Goal: Task Accomplishment & Management: Use online tool/utility

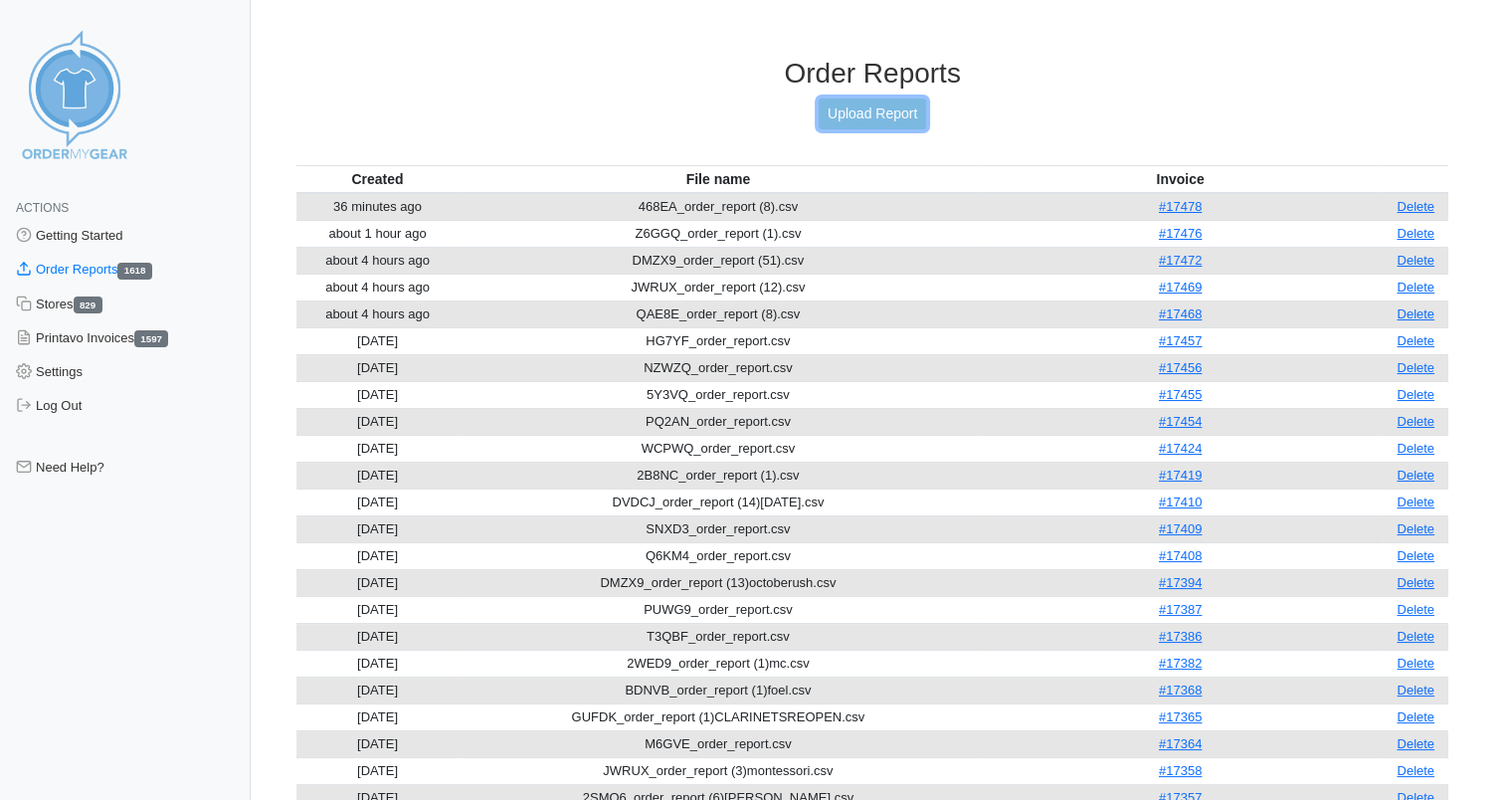
click at [868, 101] on link "Upload Report" at bounding box center [872, 114] width 107 height 31
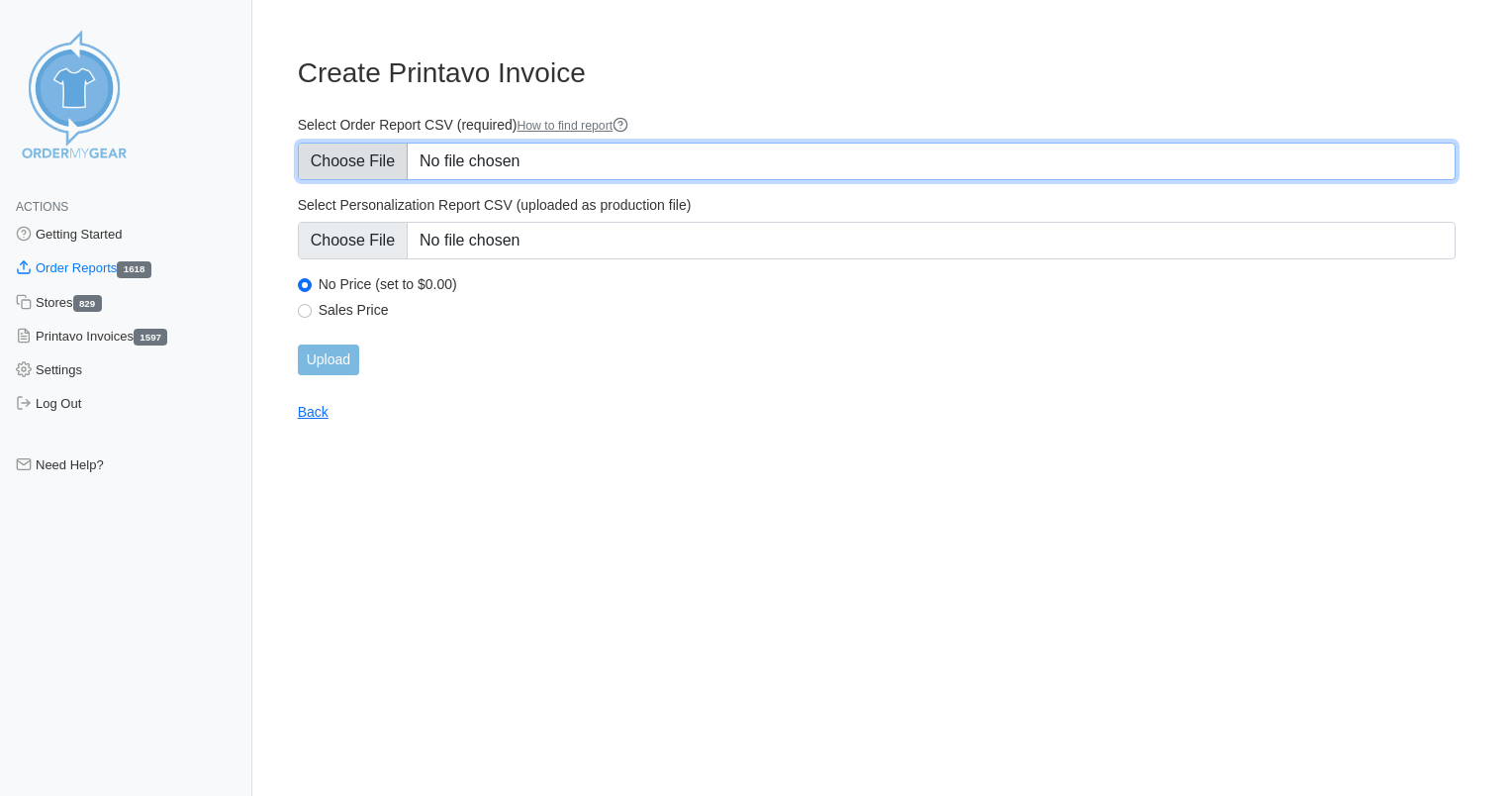
click at [499, 170] on input "Select Order Report CSV (required) How to find report" at bounding box center [877, 161] width 1158 height 38
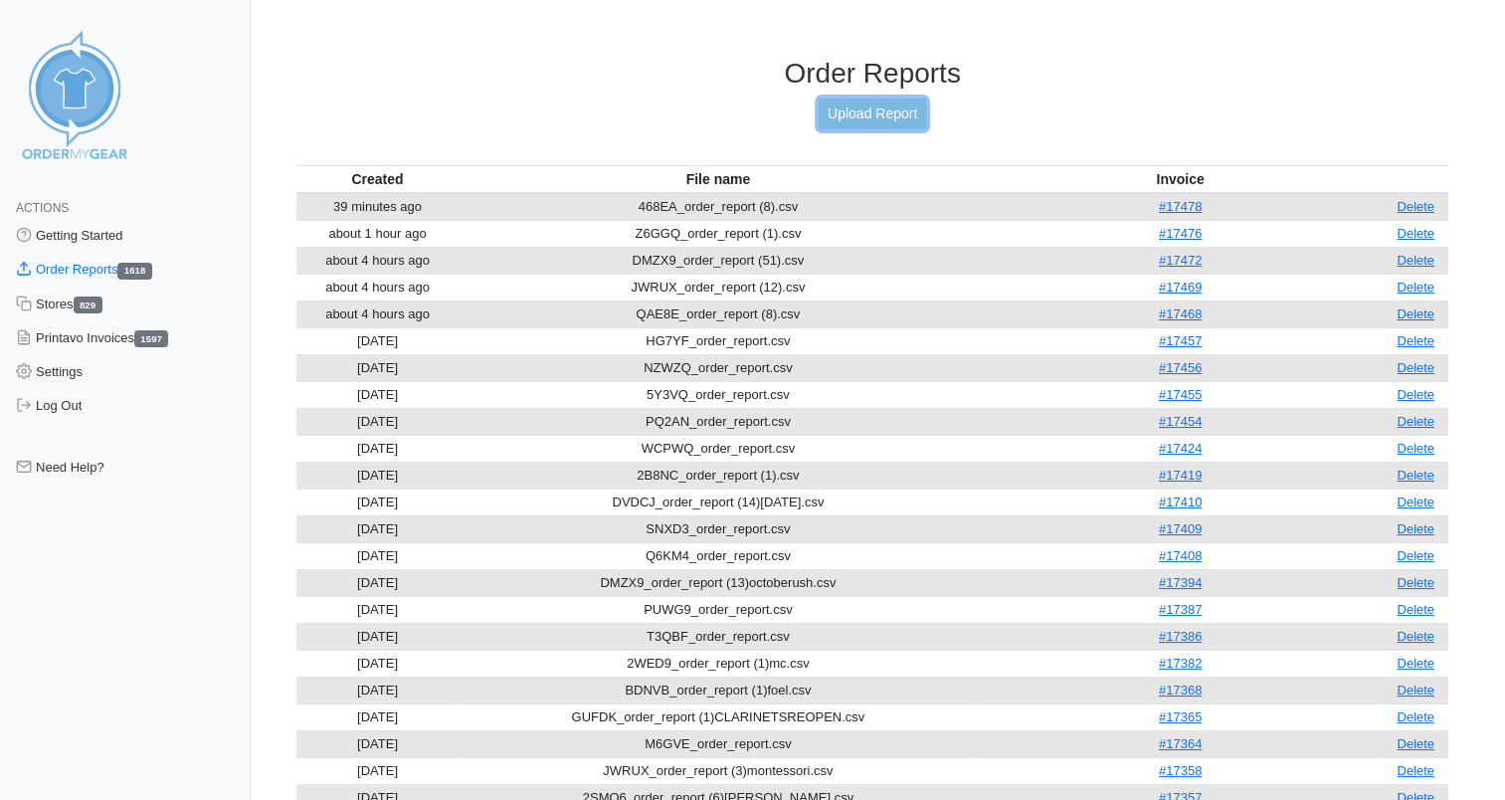
click at [882, 114] on link "Upload Report" at bounding box center [872, 114] width 107 height 31
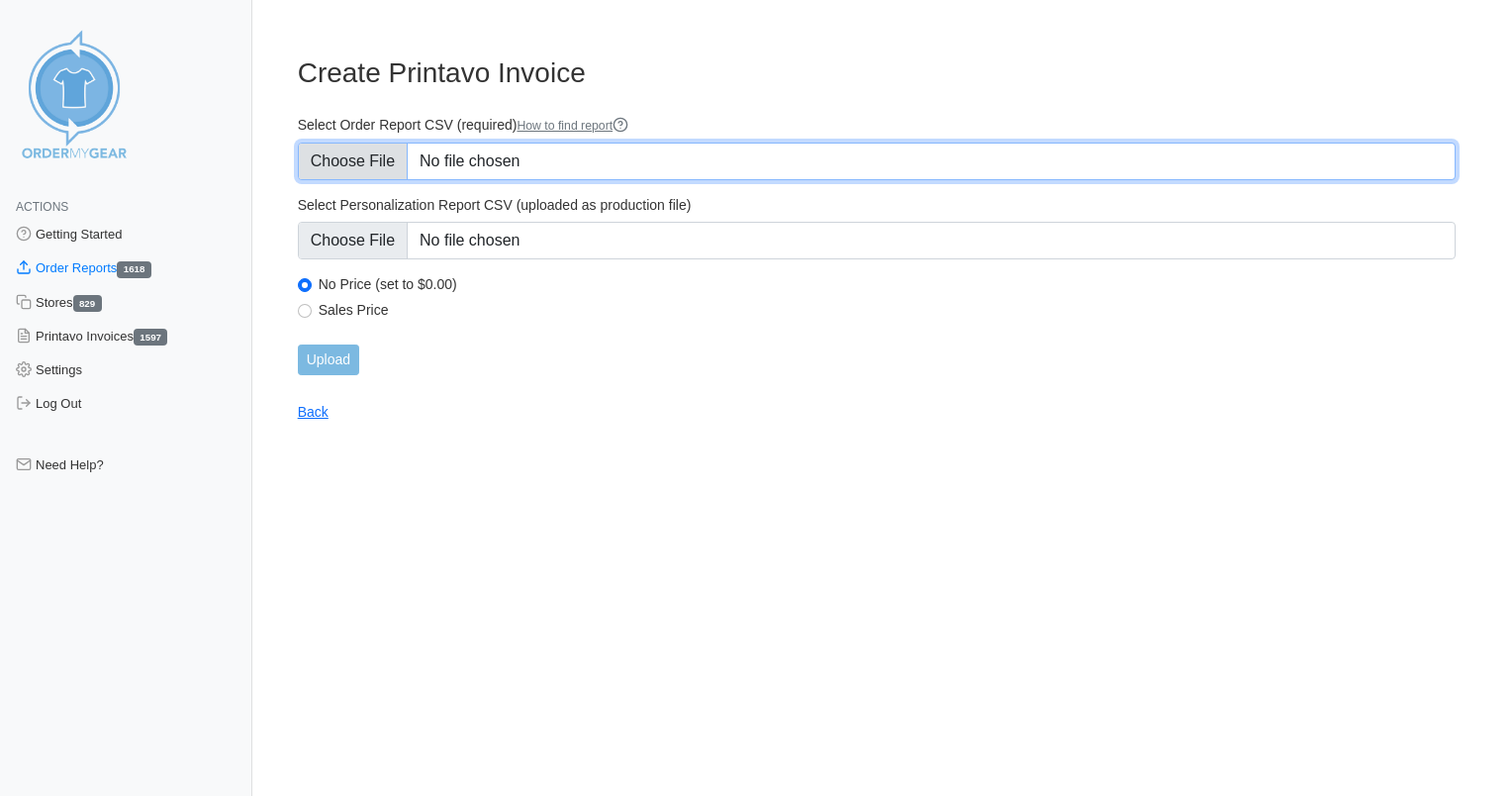
click at [567, 153] on input "Select Order Report CSV (required) How to find report" at bounding box center [877, 161] width 1158 height 38
type input "C:\fakepath\QW9CZ_order_report.csv"
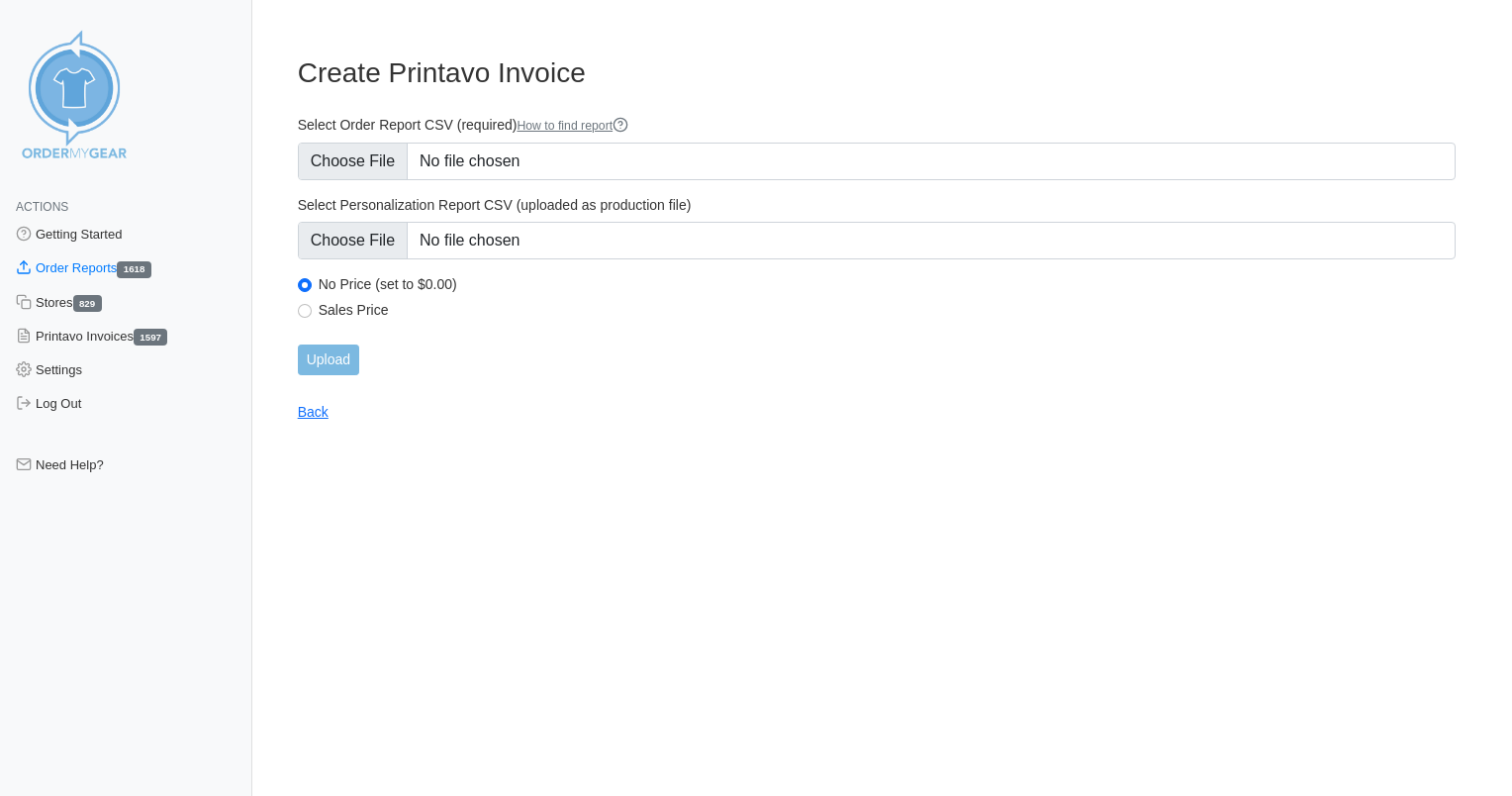
click at [372, 304] on label "Sales Price" at bounding box center [886, 309] width 1137 height 18
click at [311, 304] on input "Sales Price" at bounding box center [305, 310] width 14 height 14
radio input "true"
click at [347, 358] on input "Upload" at bounding box center [329, 359] width 62 height 31
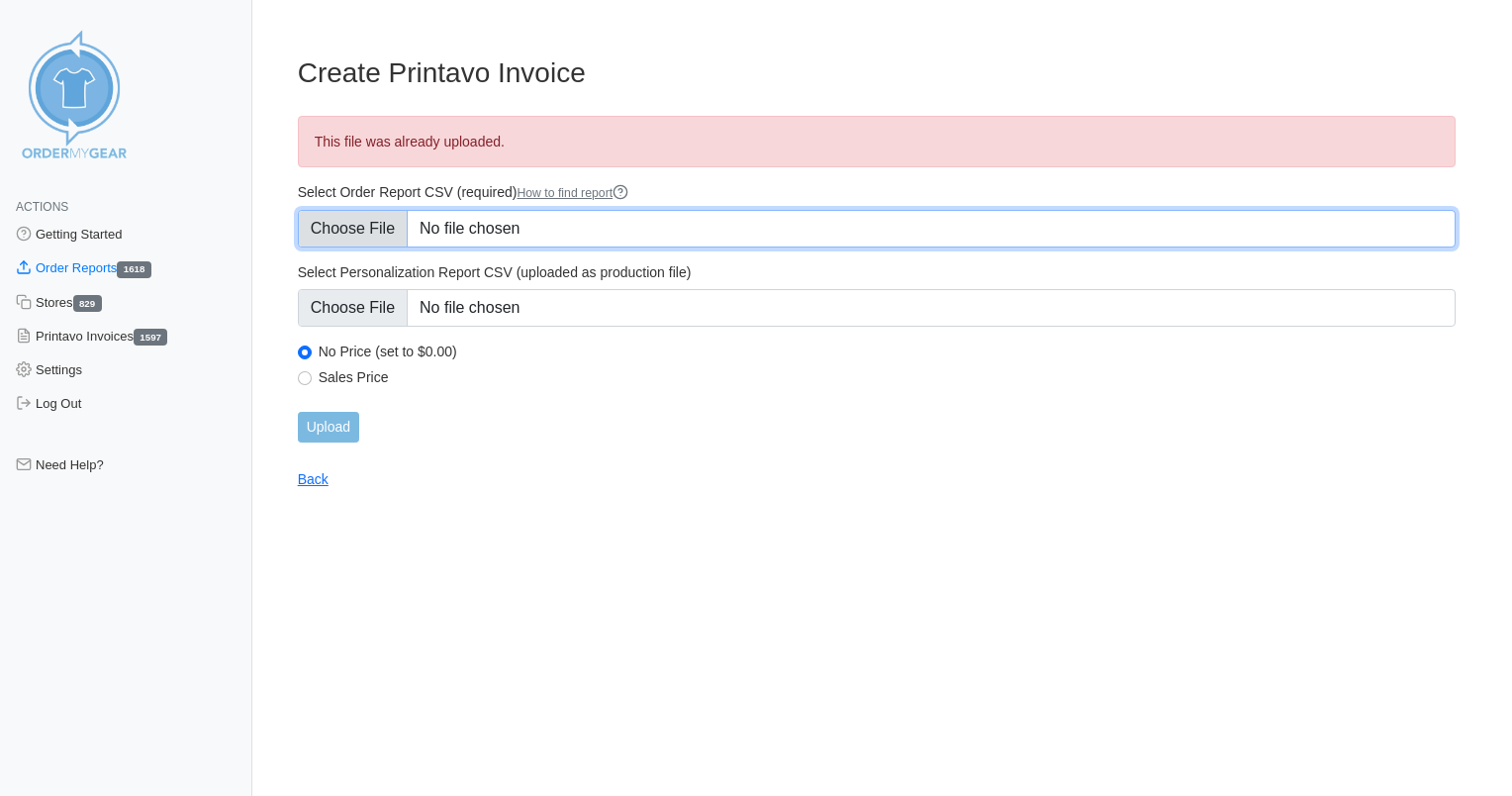
click at [530, 230] on input "Select Order Report CSV (required) How to find report" at bounding box center [877, 229] width 1158 height 38
type input "C:\fakepath\QW9CZ_order_report1.csv"
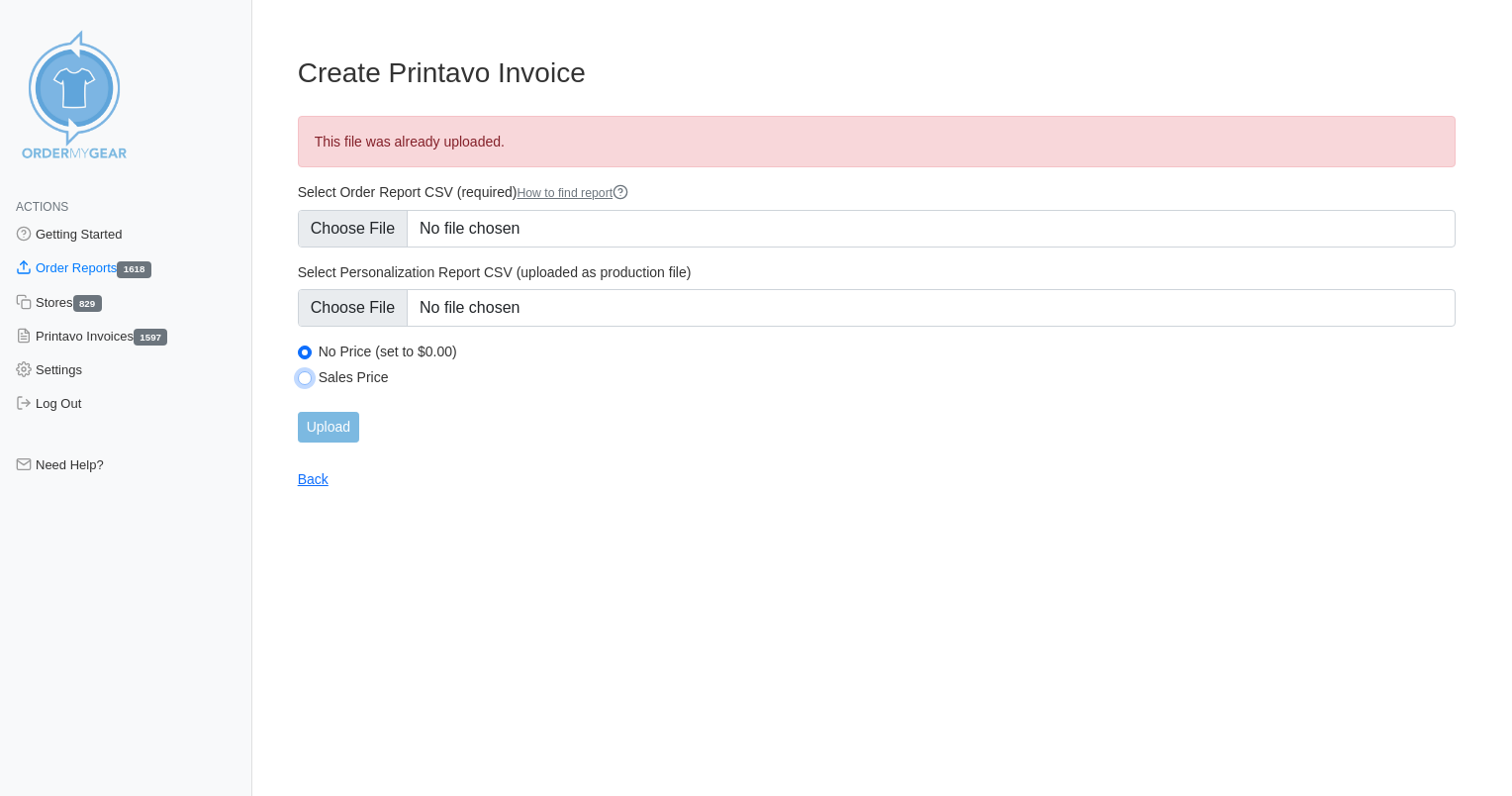
click at [302, 383] on input "Sales Price" at bounding box center [305, 378] width 14 height 14
radio input "true"
click at [324, 425] on input "Upload" at bounding box center [329, 427] width 62 height 31
